Goal: Information Seeking & Learning: Learn about a topic

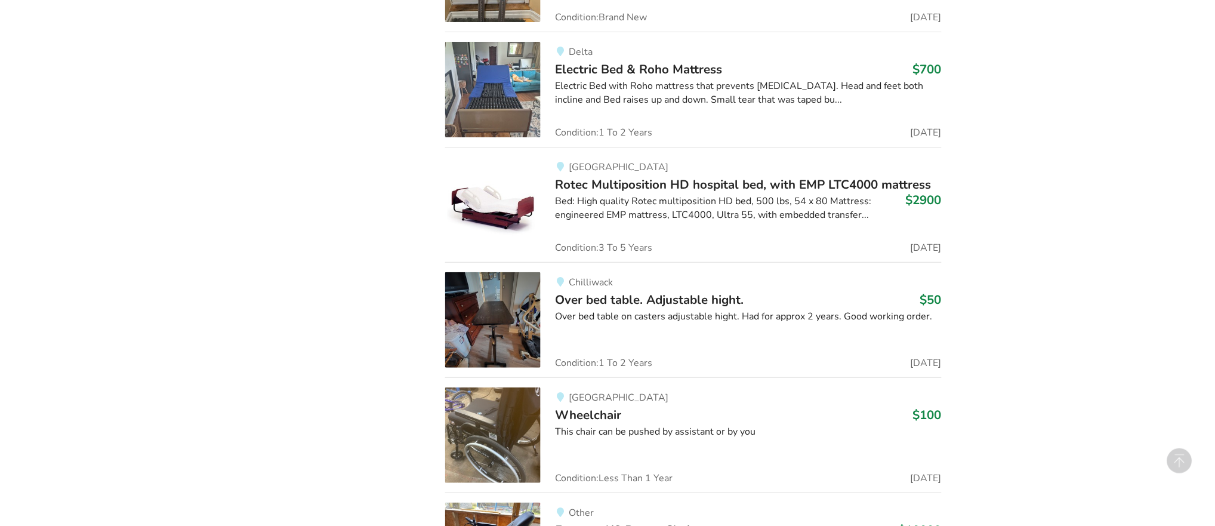
scroll to position [1242, 0]
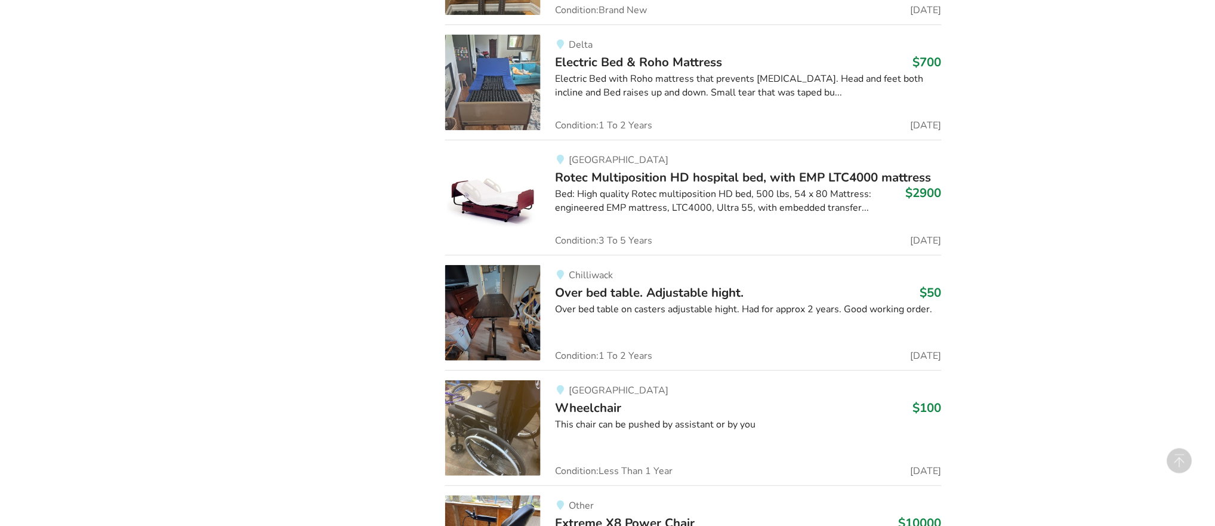
click at [470, 347] on img at bounding box center [492, 312] width 95 height 95
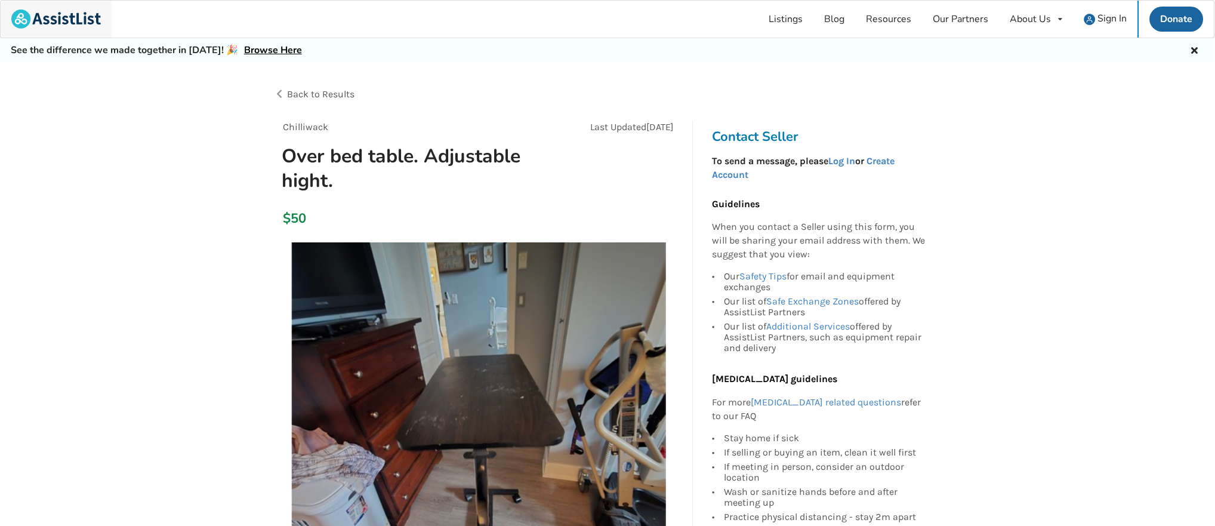
click at [65, 16] on img at bounding box center [56, 19] width 90 height 19
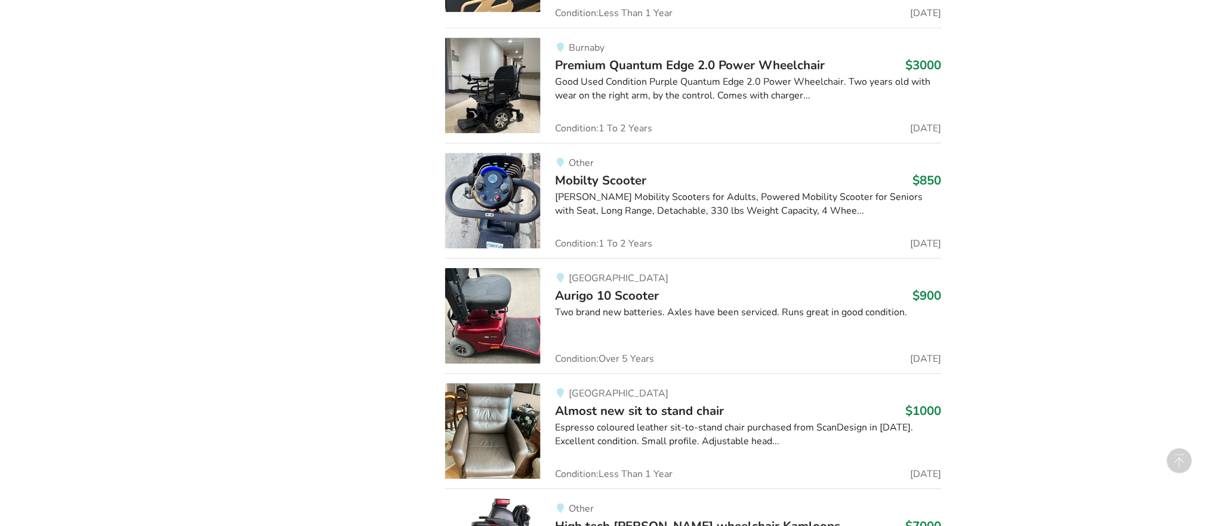
scroll to position [2180, 0]
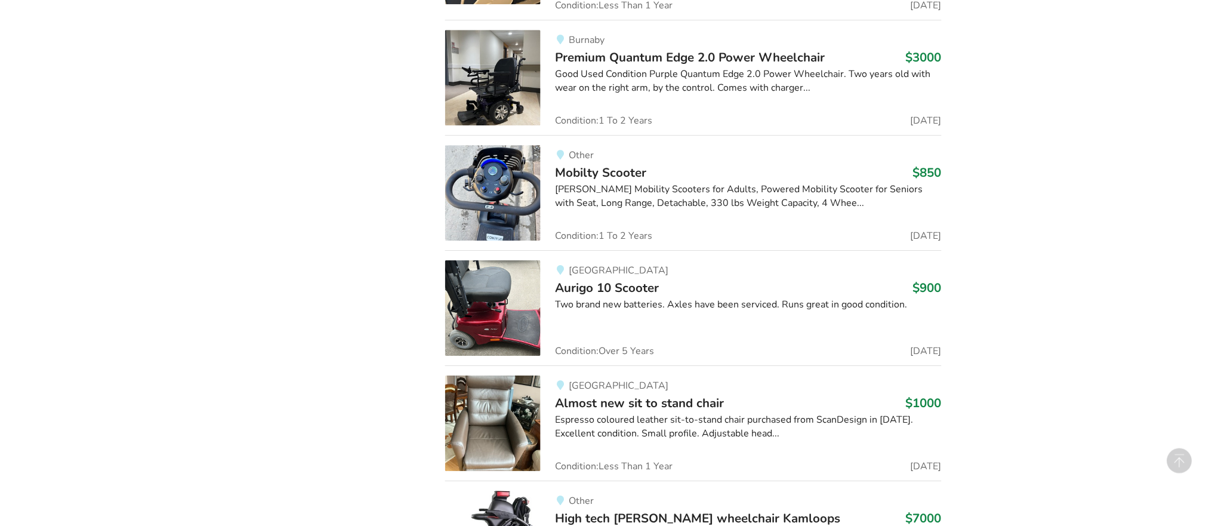
click at [501, 240] on img at bounding box center [492, 192] width 95 height 95
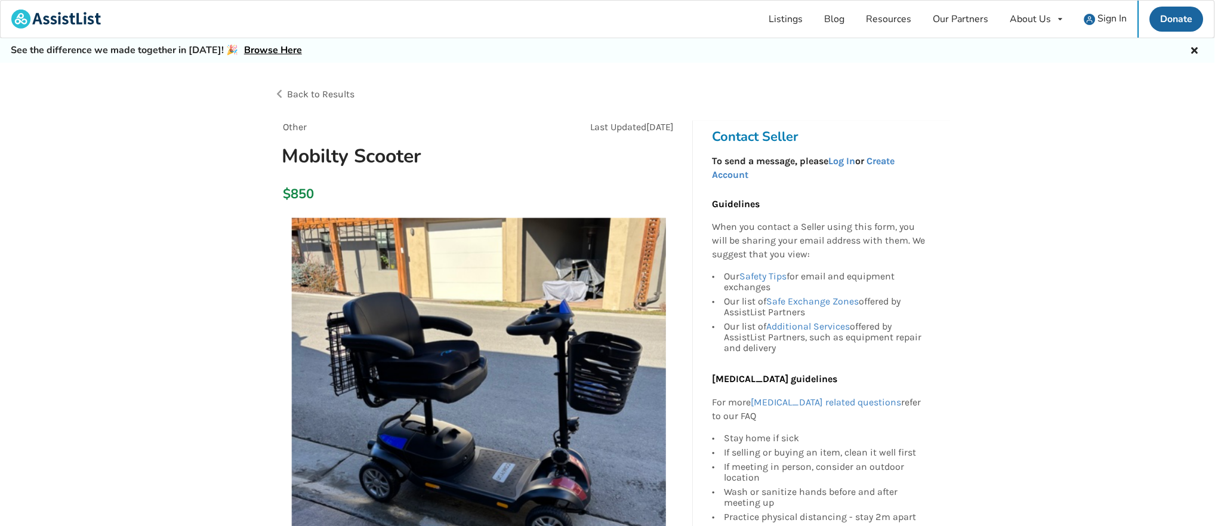
click at [341, 88] on span "Back to Results" at bounding box center [320, 93] width 67 height 11
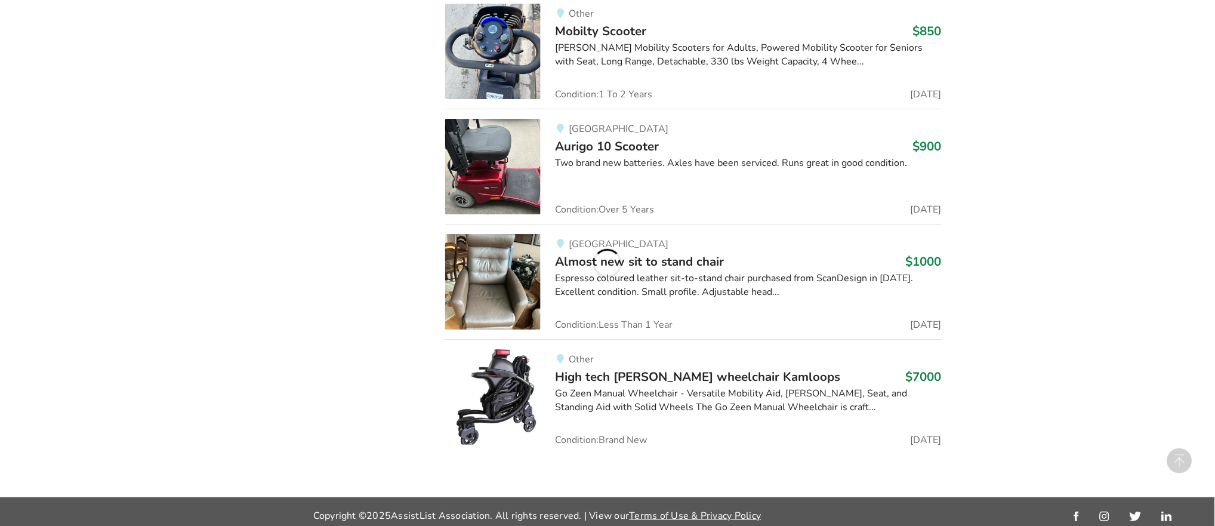
scroll to position [2329, 0]
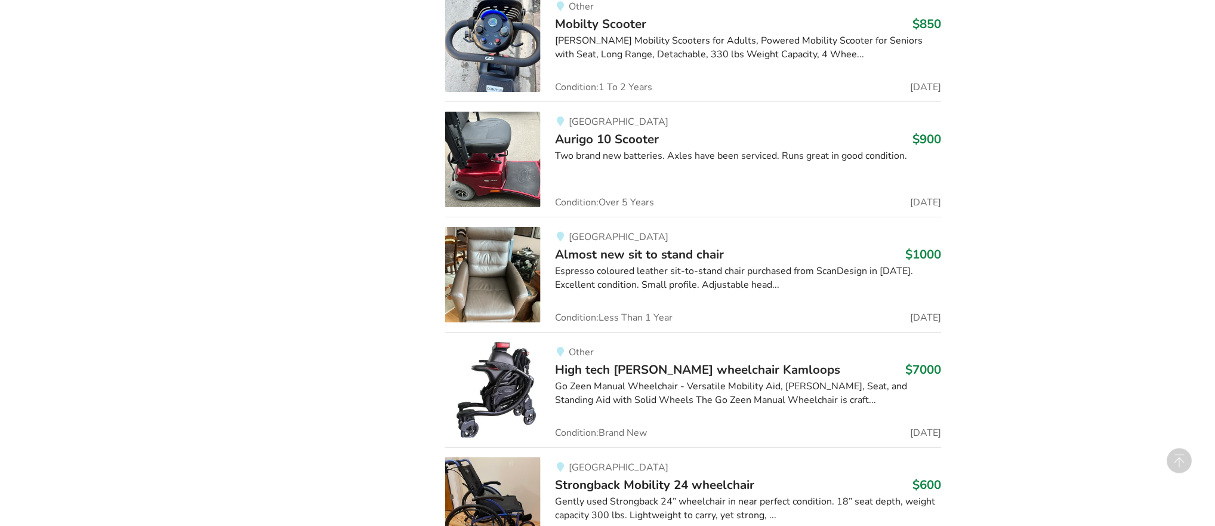
click at [521, 322] on img at bounding box center [492, 274] width 95 height 95
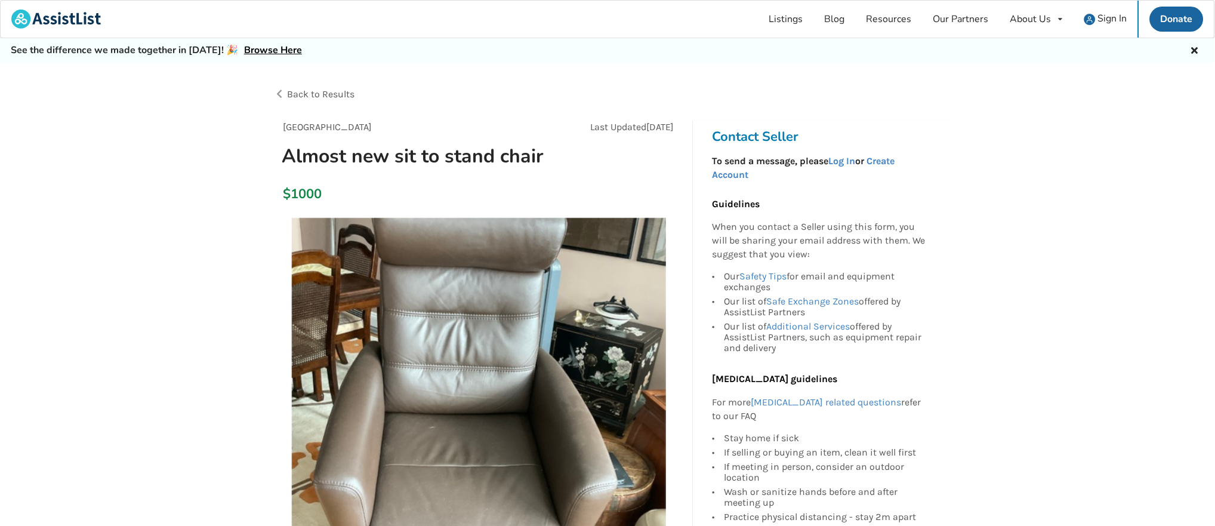
click at [438, 285] on img at bounding box center [479, 405] width 374 height 374
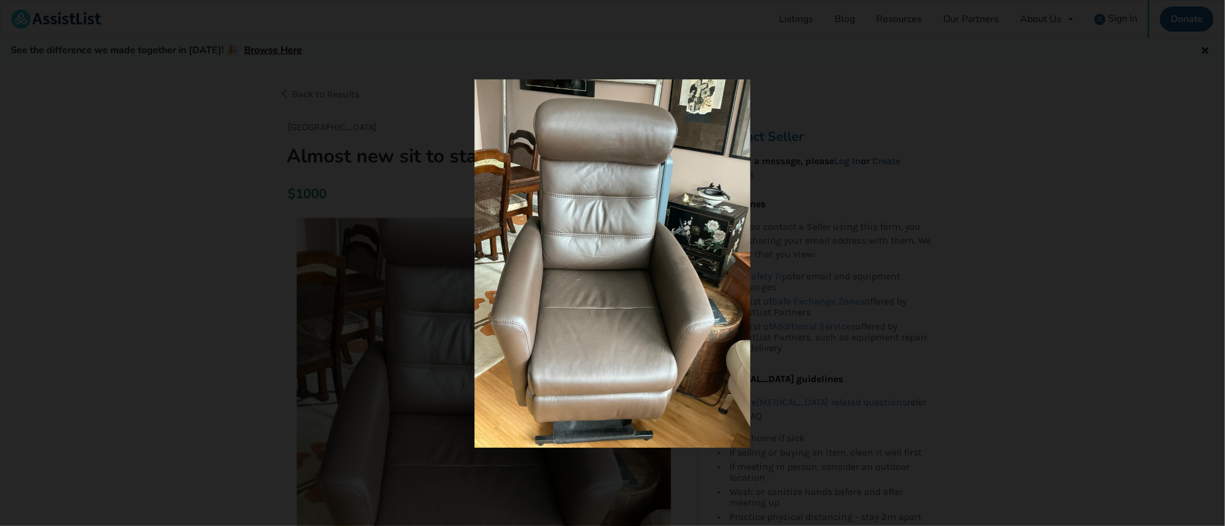
click at [658, 279] on img at bounding box center [612, 263] width 276 height 368
click at [630, 276] on img at bounding box center [612, 263] width 276 height 368
click at [428, 261] on div at bounding box center [612, 263] width 502 height 368
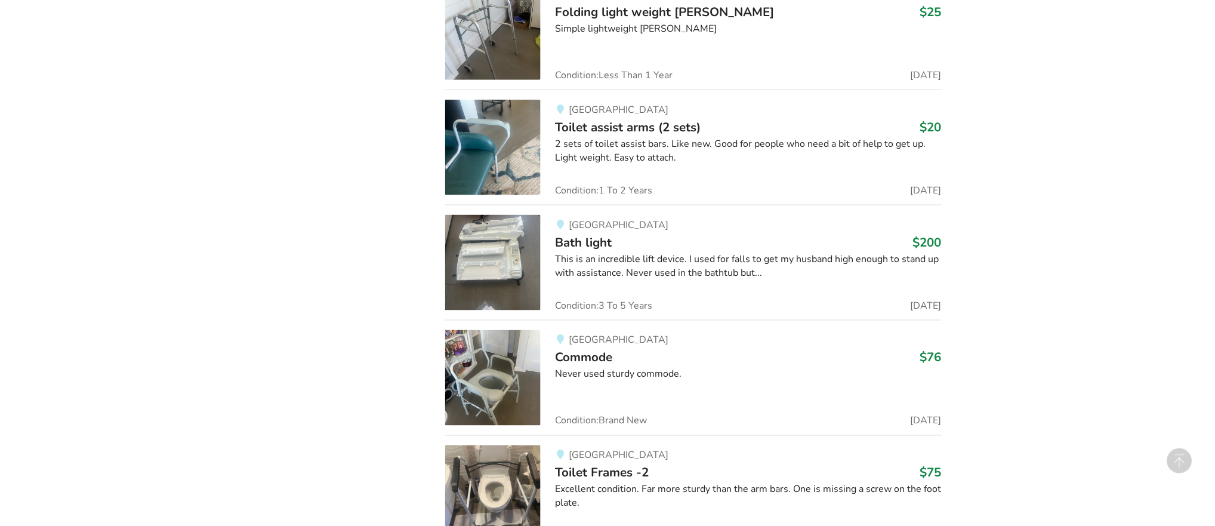
scroll to position [4085, 0]
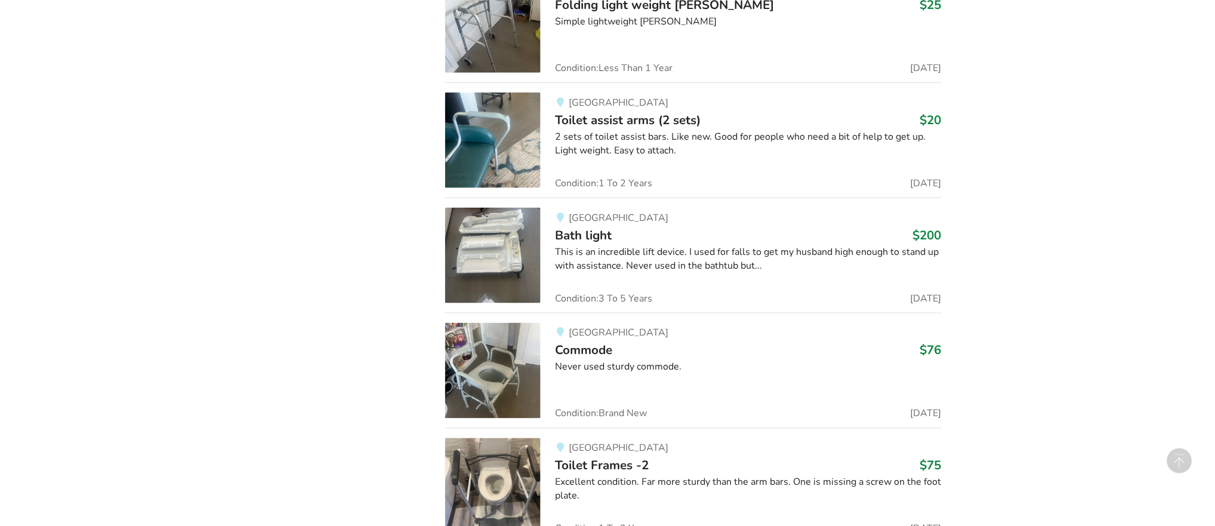
click at [587, 273] on div "This is an incredible lift device. I used for falls to get my husband high enou…" at bounding box center [748, 258] width 386 height 27
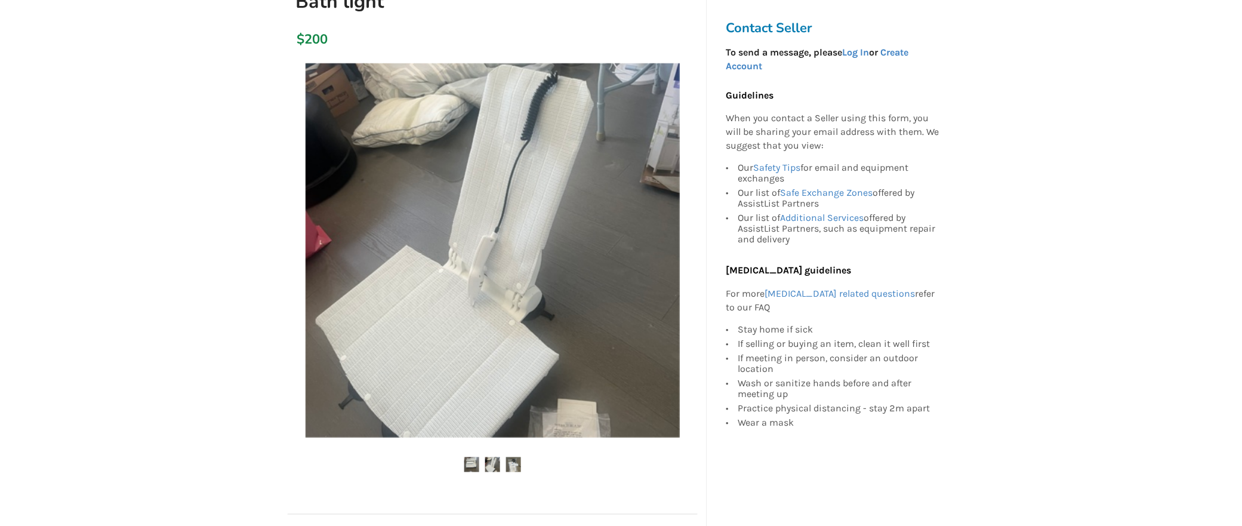
scroll to position [156, 0]
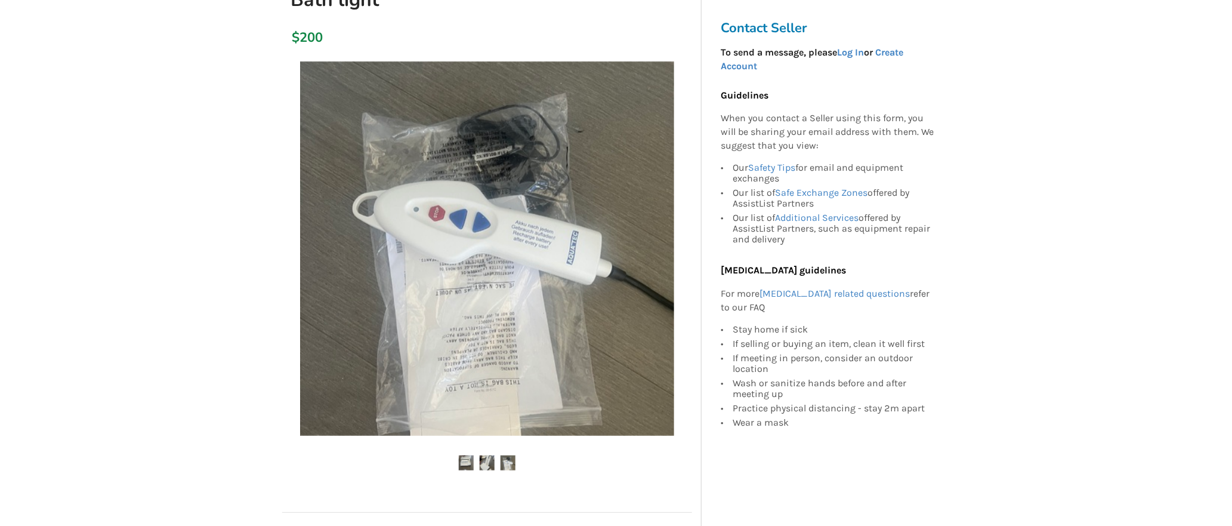
click at [494, 142] on img at bounding box center [487, 248] width 374 height 374
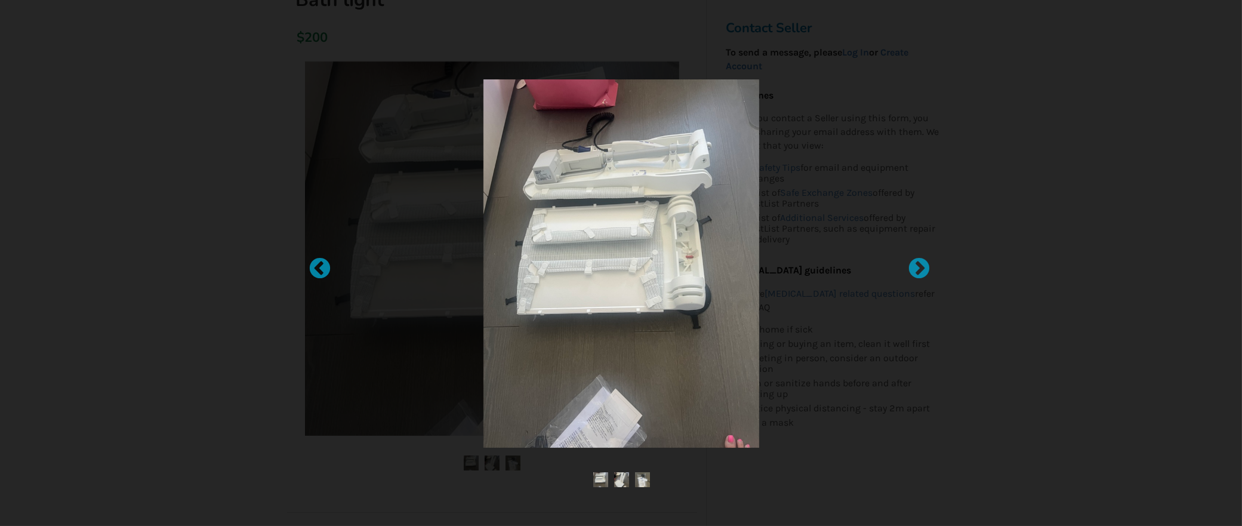
click at [476, 472] on ul at bounding box center [621, 480] width 538 height 16
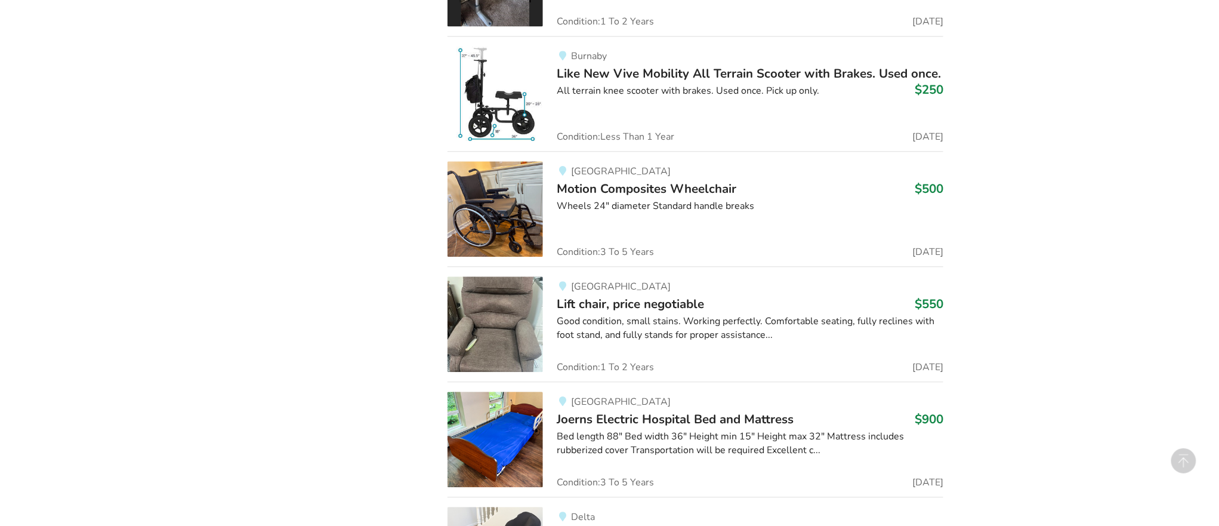
scroll to position [9553, 0]
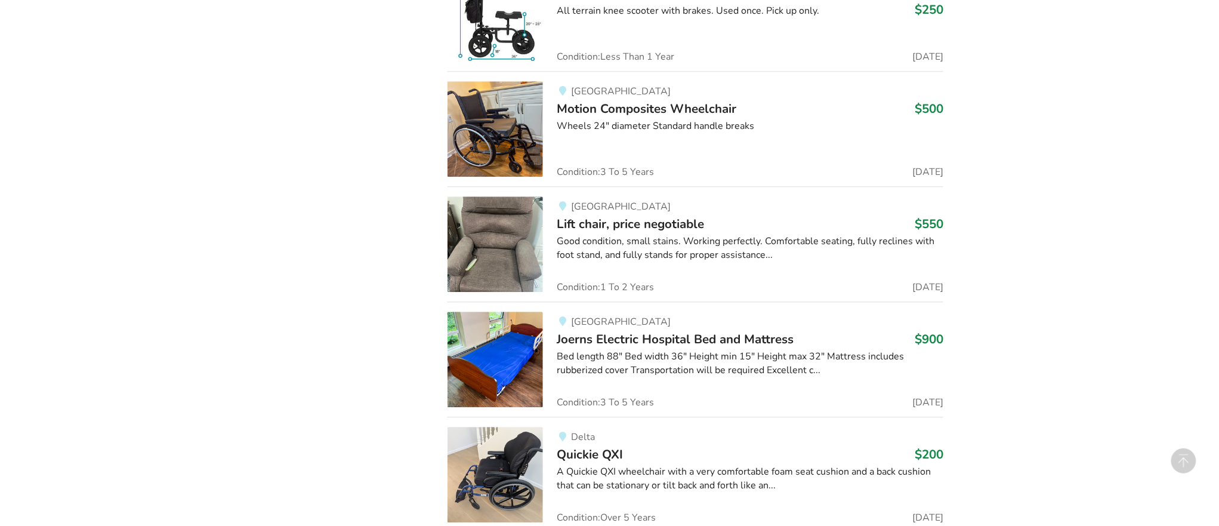
click at [504, 292] on img at bounding box center [495, 243] width 95 height 95
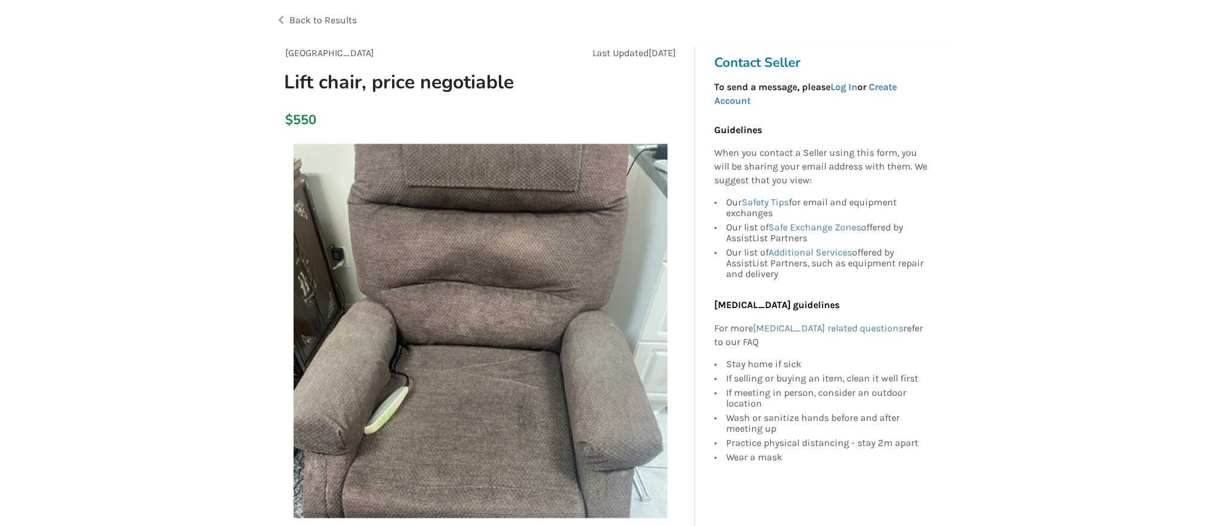
scroll to position [98, 0]
